Goal: Information Seeking & Learning: Learn about a topic

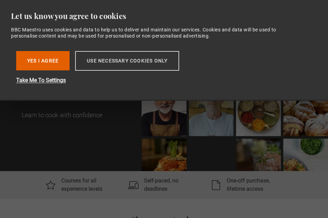
click at [107, 58] on button "Use necessary cookies only" at bounding box center [127, 61] width 104 height 20
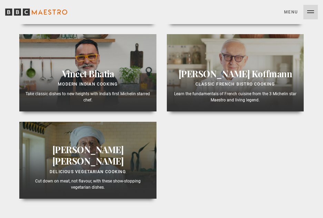
scroll to position [310, 0]
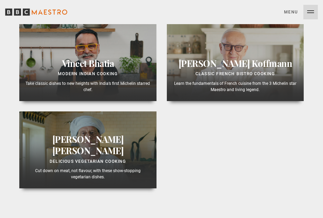
click at [89, 131] on div "Marco Pierre White Delicious Vegetarian Cooking Cut down on meat, not flavour, …" at bounding box center [87, 149] width 137 height 77
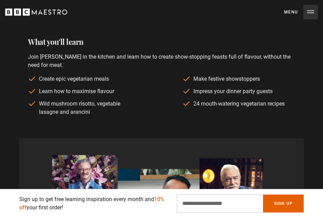
scroll to position [0, 82]
click at [216, 205] on input "Email Address" at bounding box center [220, 203] width 86 height 18
type input "**********"
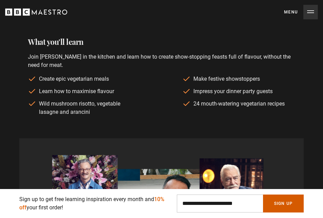
click at [281, 206] on button "Sign Up" at bounding box center [283, 203] width 41 height 18
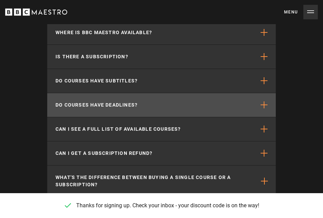
scroll to position [0, 0]
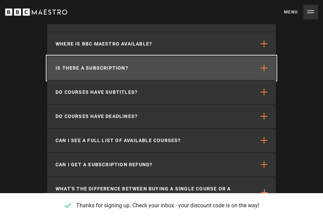
click at [143, 56] on button "Is there a subscription?" at bounding box center [161, 68] width 228 height 24
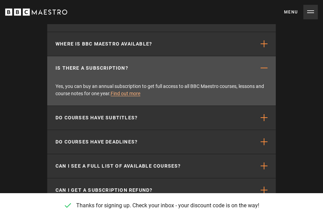
scroll to position [0, 491]
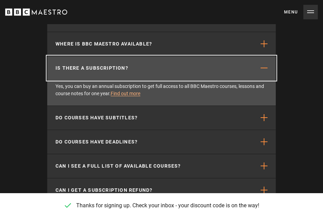
click at [143, 56] on button "Is there a subscription?" at bounding box center [161, 68] width 228 height 24
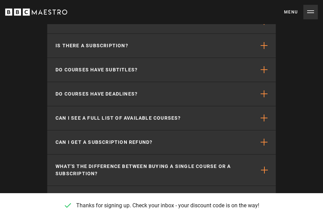
scroll to position [2239, 0]
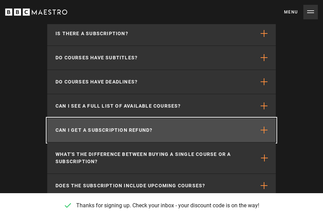
click at [69, 126] on p "Can I get a subscription refund?" at bounding box center [103, 129] width 97 height 7
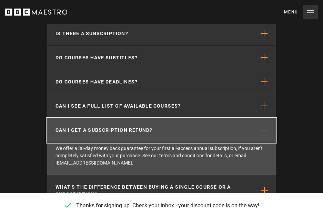
click at [69, 126] on p "Can I get a subscription refund?" at bounding box center [103, 129] width 97 height 7
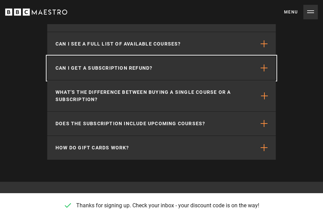
scroll to position [2308, 0]
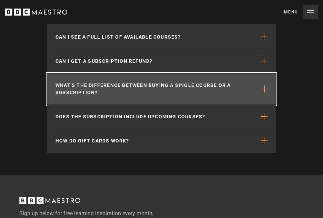
click at [104, 89] on p "What's the difference between buying a single course or a subscription?" at bounding box center [155, 89] width 200 height 14
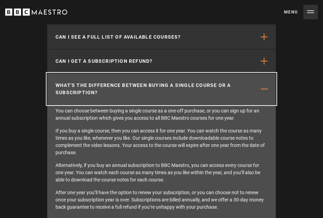
click at [104, 89] on p "What's the difference between buying a single course or a subscription?" at bounding box center [155, 89] width 200 height 14
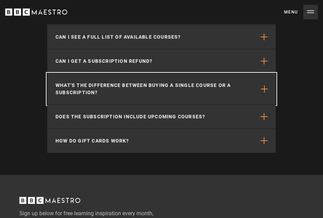
scroll to position [2342, 0]
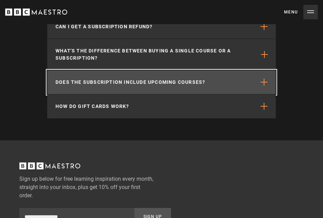
click at [91, 70] on button "Does the subscription include upcoming courses?" at bounding box center [161, 82] width 228 height 24
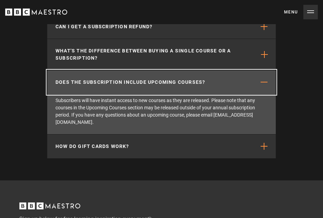
click at [93, 70] on button "Does the subscription include upcoming courses?" at bounding box center [161, 82] width 228 height 24
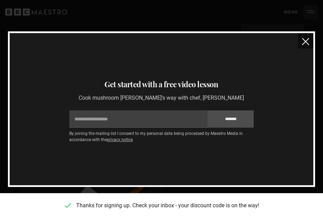
scroll to position [0, 654]
click at [302, 39] on img "close" at bounding box center [305, 41] width 7 height 7
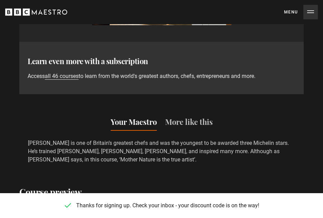
scroll to position [482, 0]
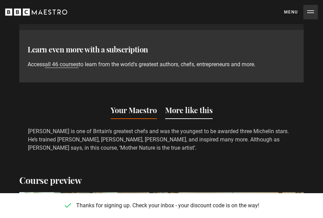
click at [180, 106] on button "More like this" at bounding box center [189, 111] width 48 height 14
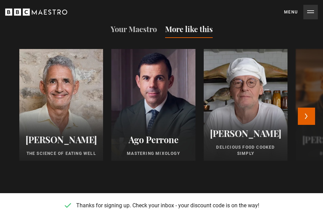
scroll to position [551, 0]
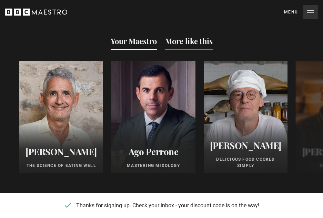
click at [137, 47] on button "Your Maestro" at bounding box center [134, 42] width 46 height 14
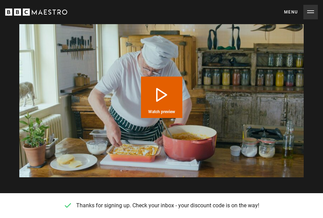
scroll to position [654, 0]
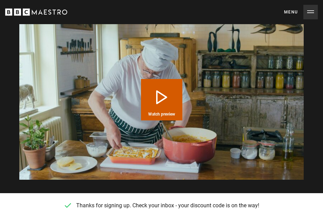
click at [163, 95] on button "Play Course overview for Delicious Vegetarian Cooking with [PERSON_NAME] Watch …" at bounding box center [161, 99] width 41 height 41
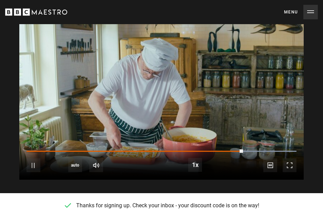
scroll to position [0, 82]
